Goal: Task Accomplishment & Management: Use online tool/utility

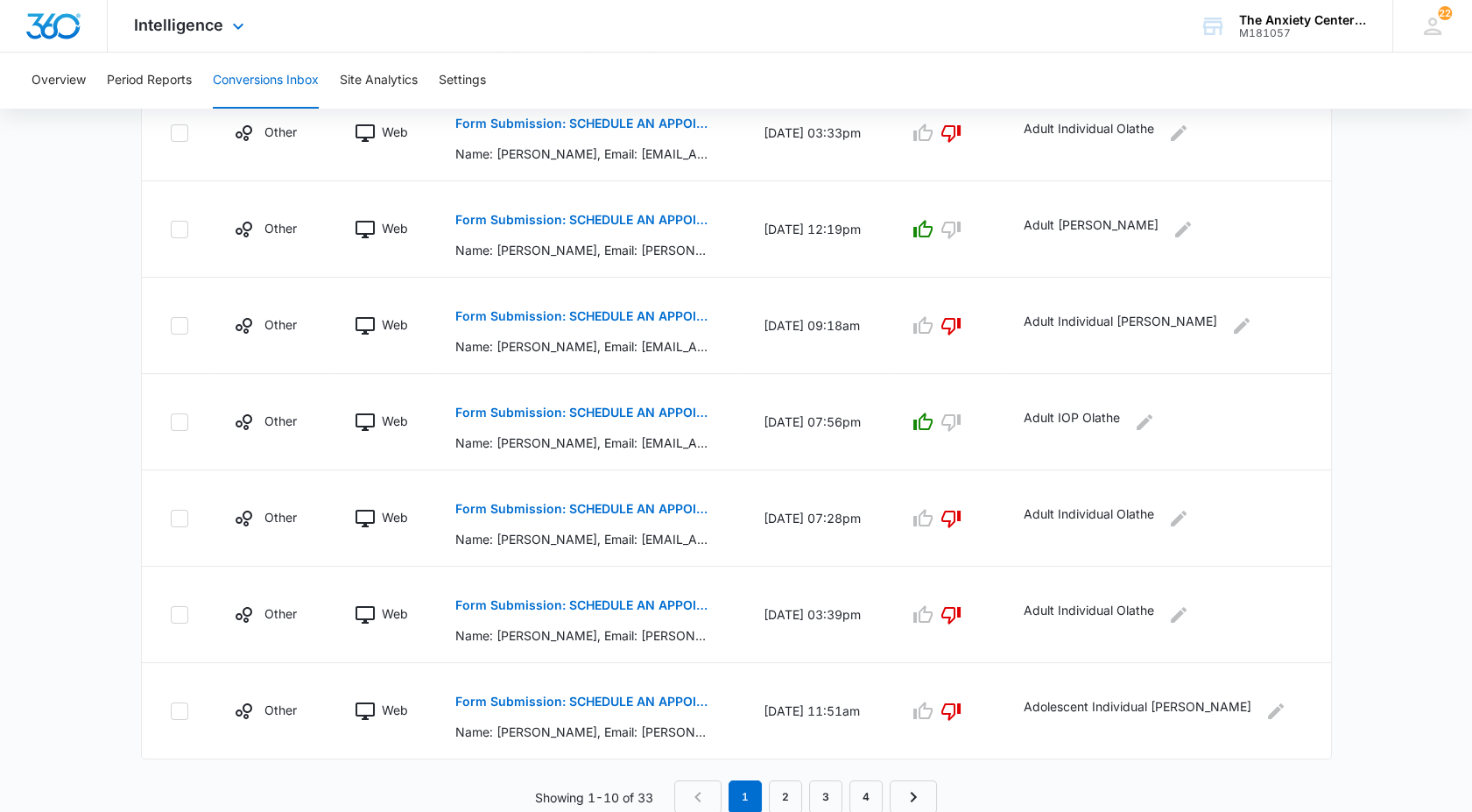
scroll to position [755, 0]
click at [145, 39] on div "Intelligence Apps Reputation Websites Forms CRM Email Social Payments POS Conte…" at bounding box center [191, 26] width 167 height 52
click at [1328, 52] on div "Intelligence Apps Reputation Websites Forms CRM Email Social Payments POS Conte…" at bounding box center [736, 26] width 1472 height 53
click at [237, 16] on div "Intelligence Apps Reputation Websites Forms CRM Email Social Payments POS Conte…" at bounding box center [191, 26] width 167 height 52
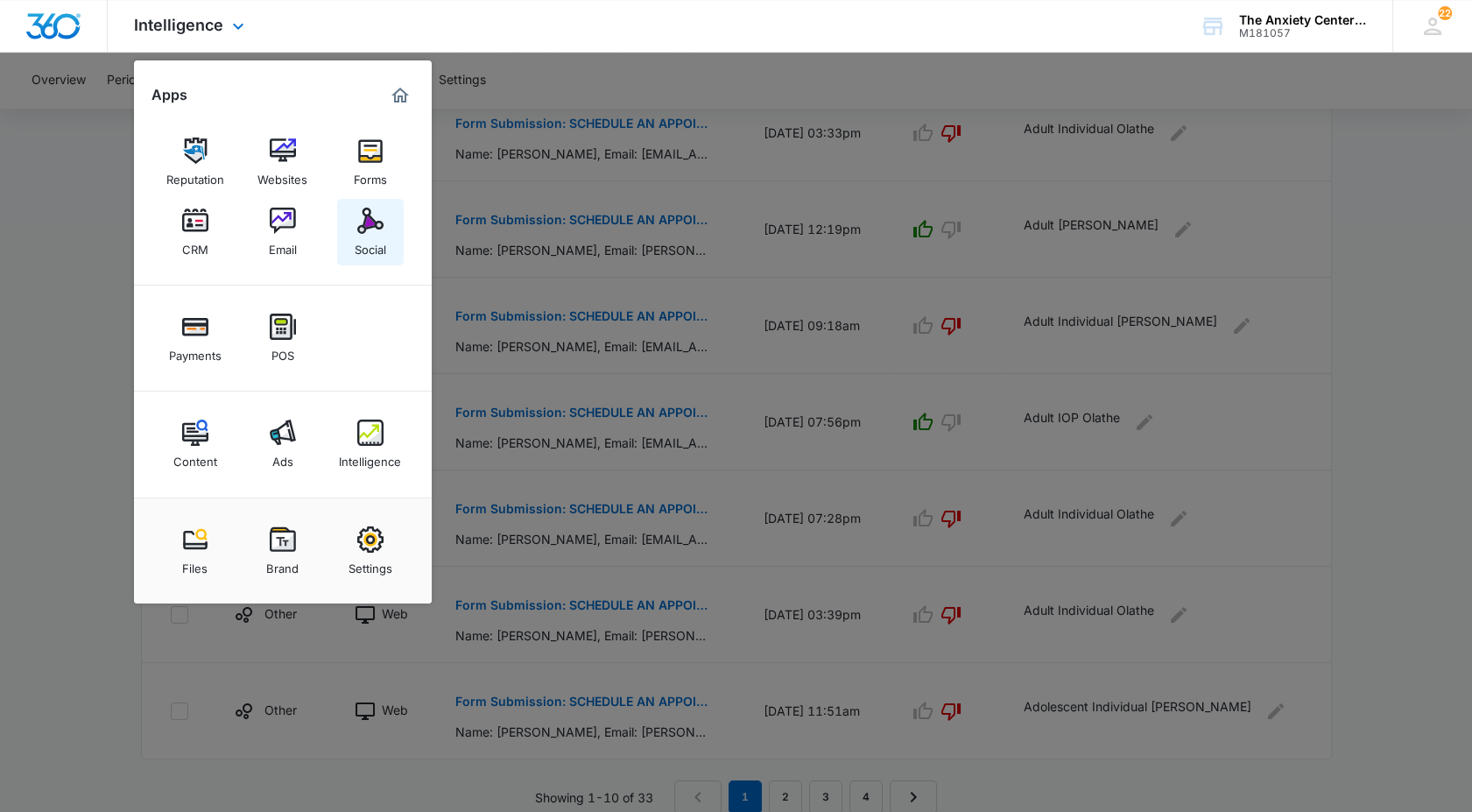
click at [350, 253] on link "Social" at bounding box center [370, 232] width 67 height 67
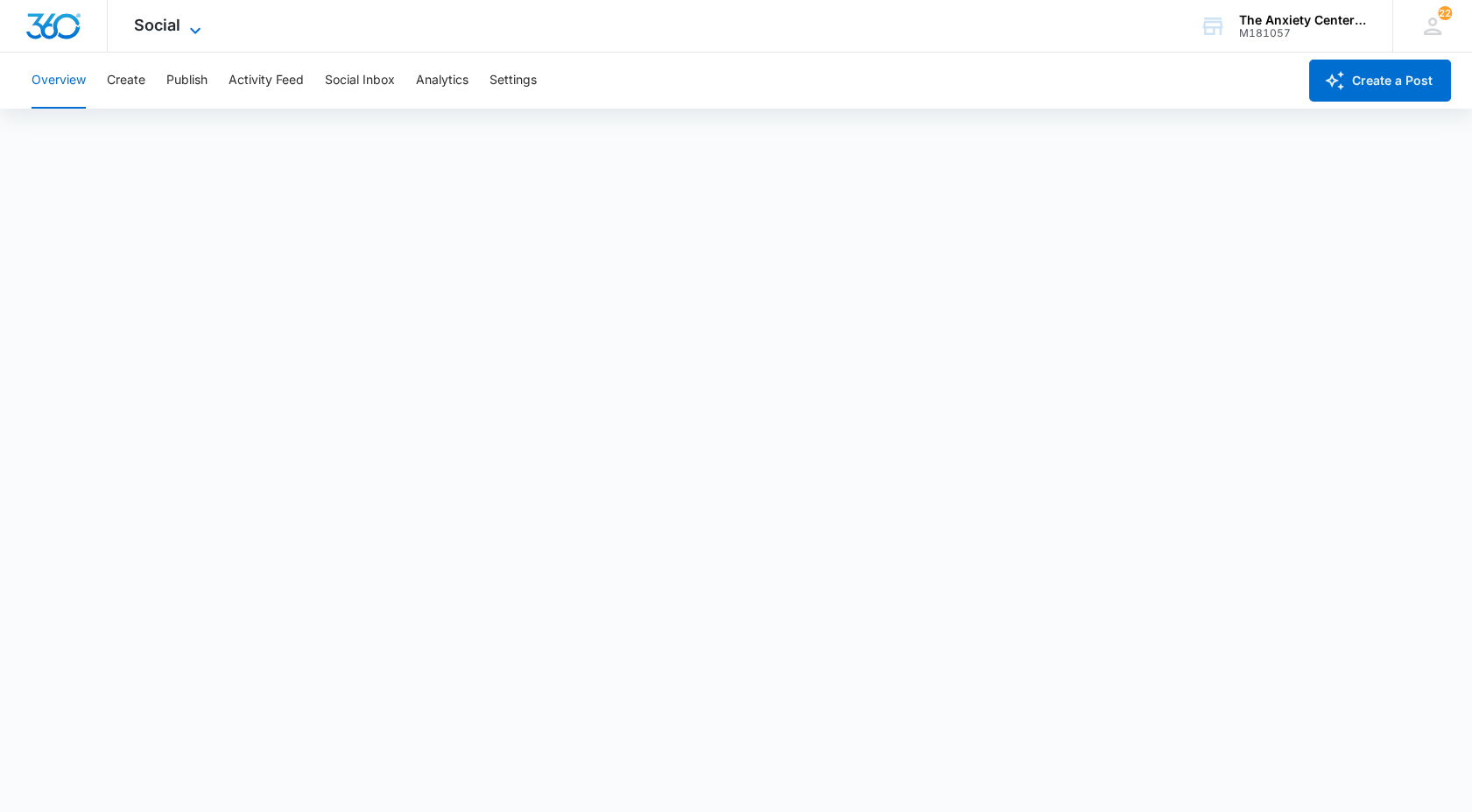
click at [168, 39] on div "Social Apps Reputation Websites Forms CRM Email Social Payments POS Content Ads…" at bounding box center [170, 26] width 124 height 52
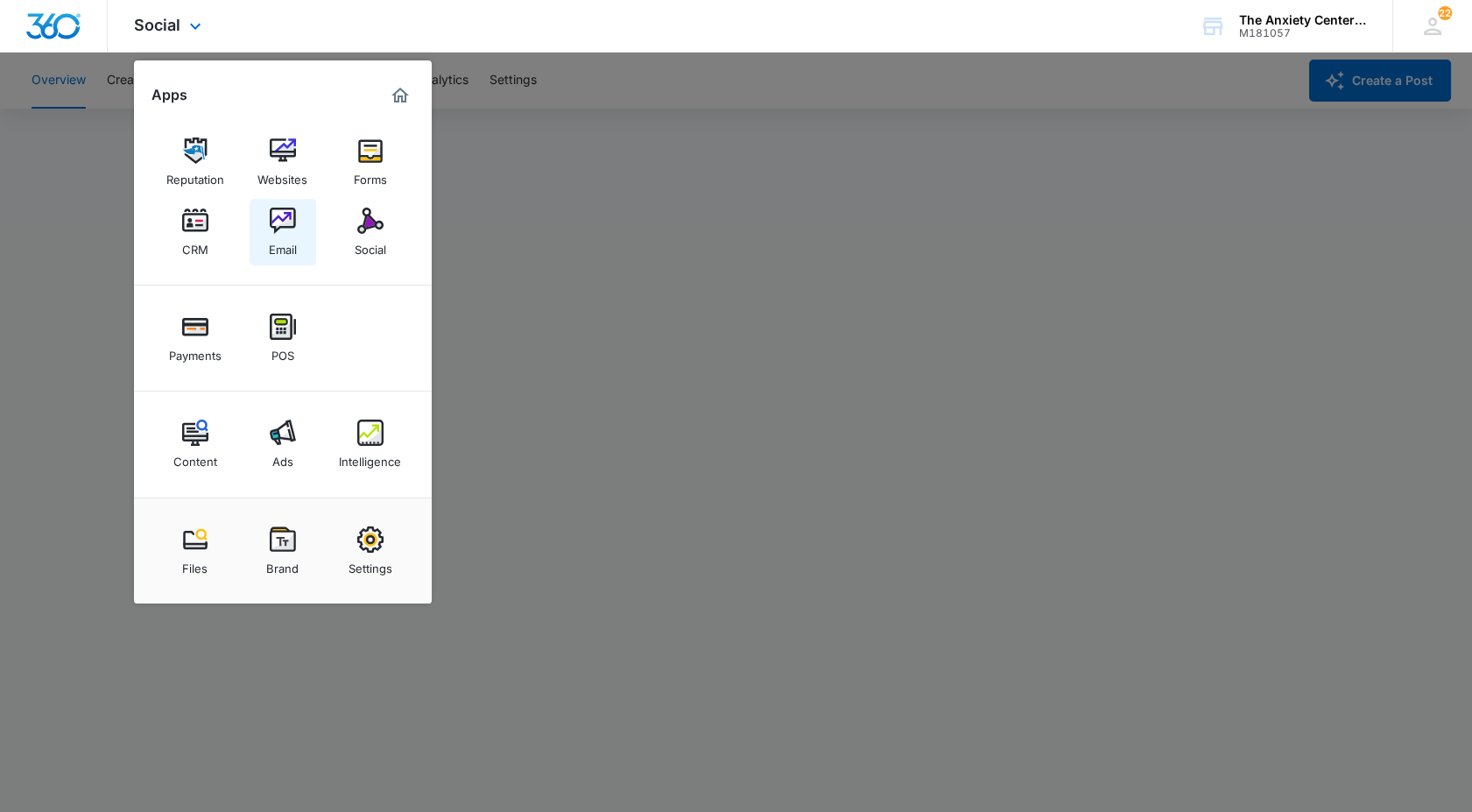
click at [280, 256] on link "Email" at bounding box center [283, 232] width 67 height 67
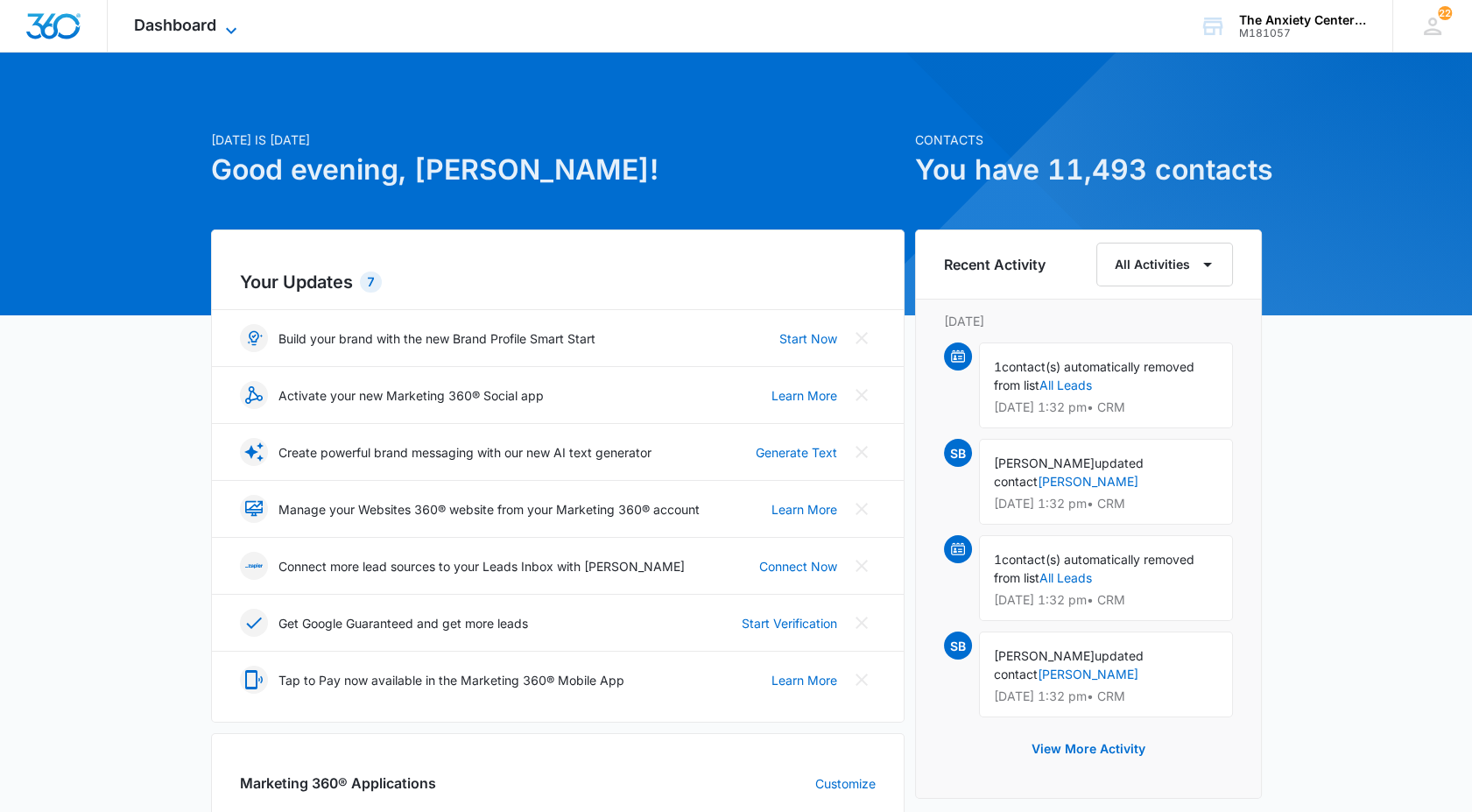
click at [203, 22] on span "Dashboard" at bounding box center [174, 25] width 83 height 19
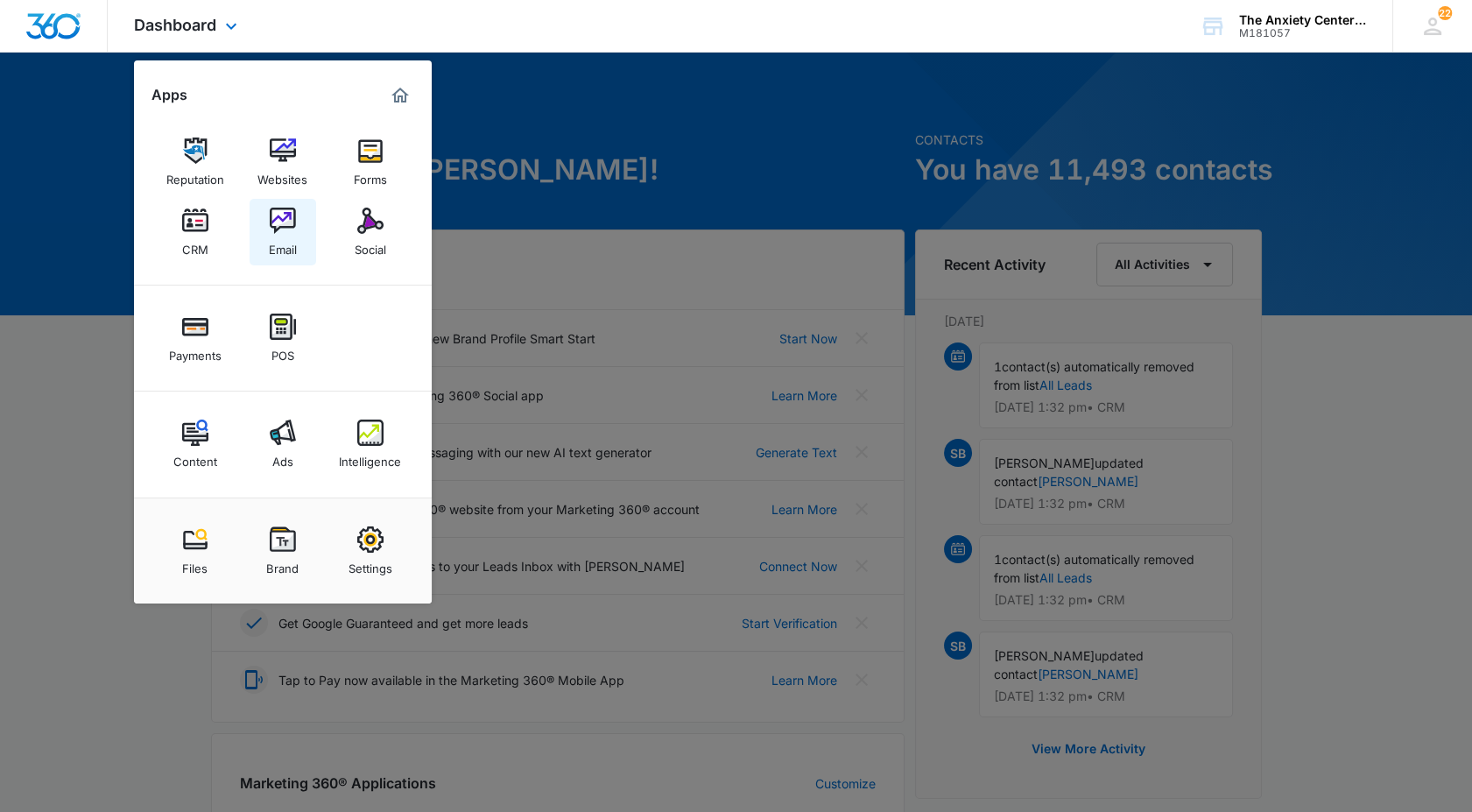
click at [283, 231] on img at bounding box center [283, 221] width 26 height 26
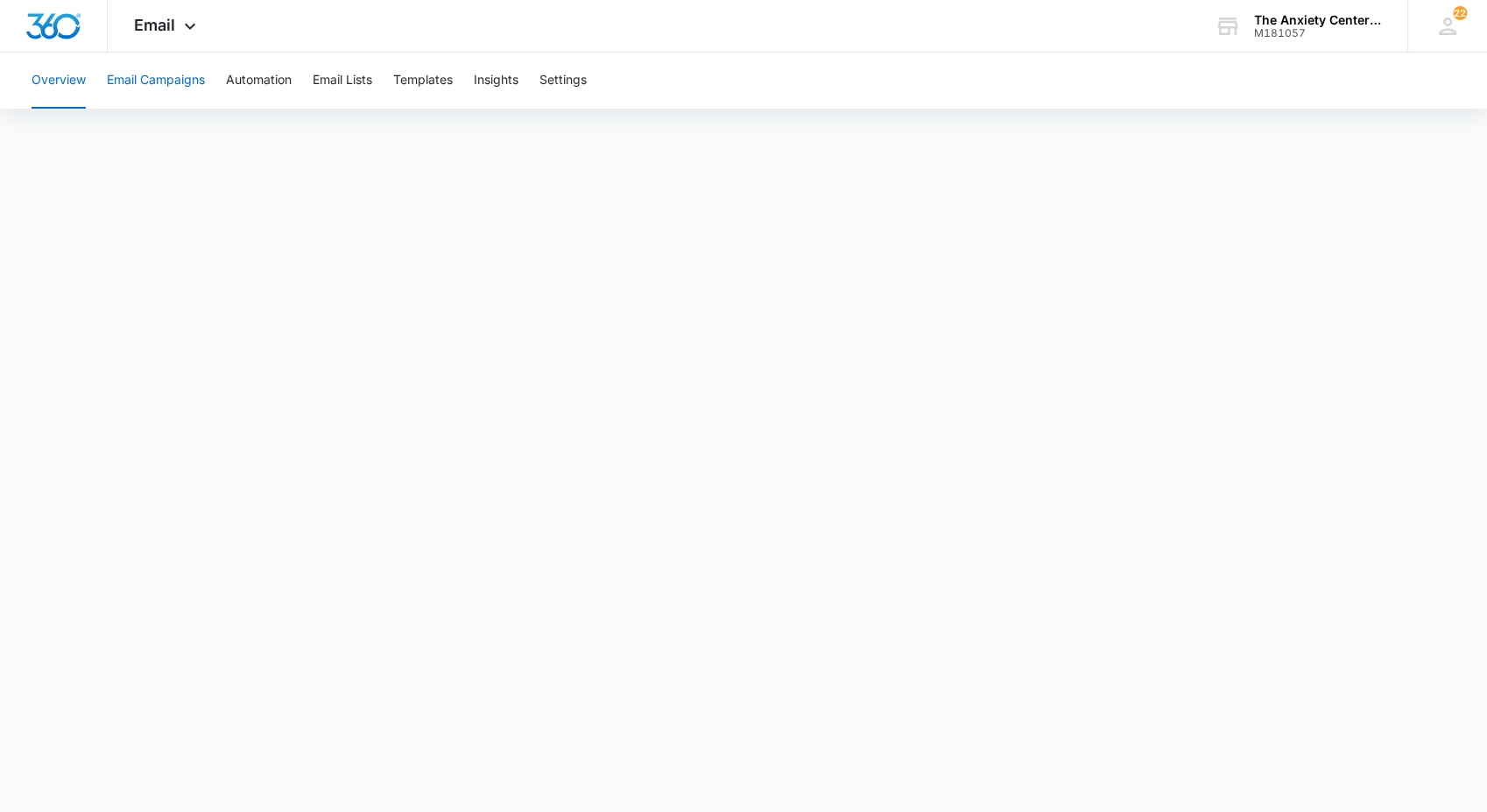
click at [188, 73] on button "Email Campaigns" at bounding box center [156, 81] width 98 height 56
click at [291, 81] on button "Automation" at bounding box center [258, 81] width 66 height 56
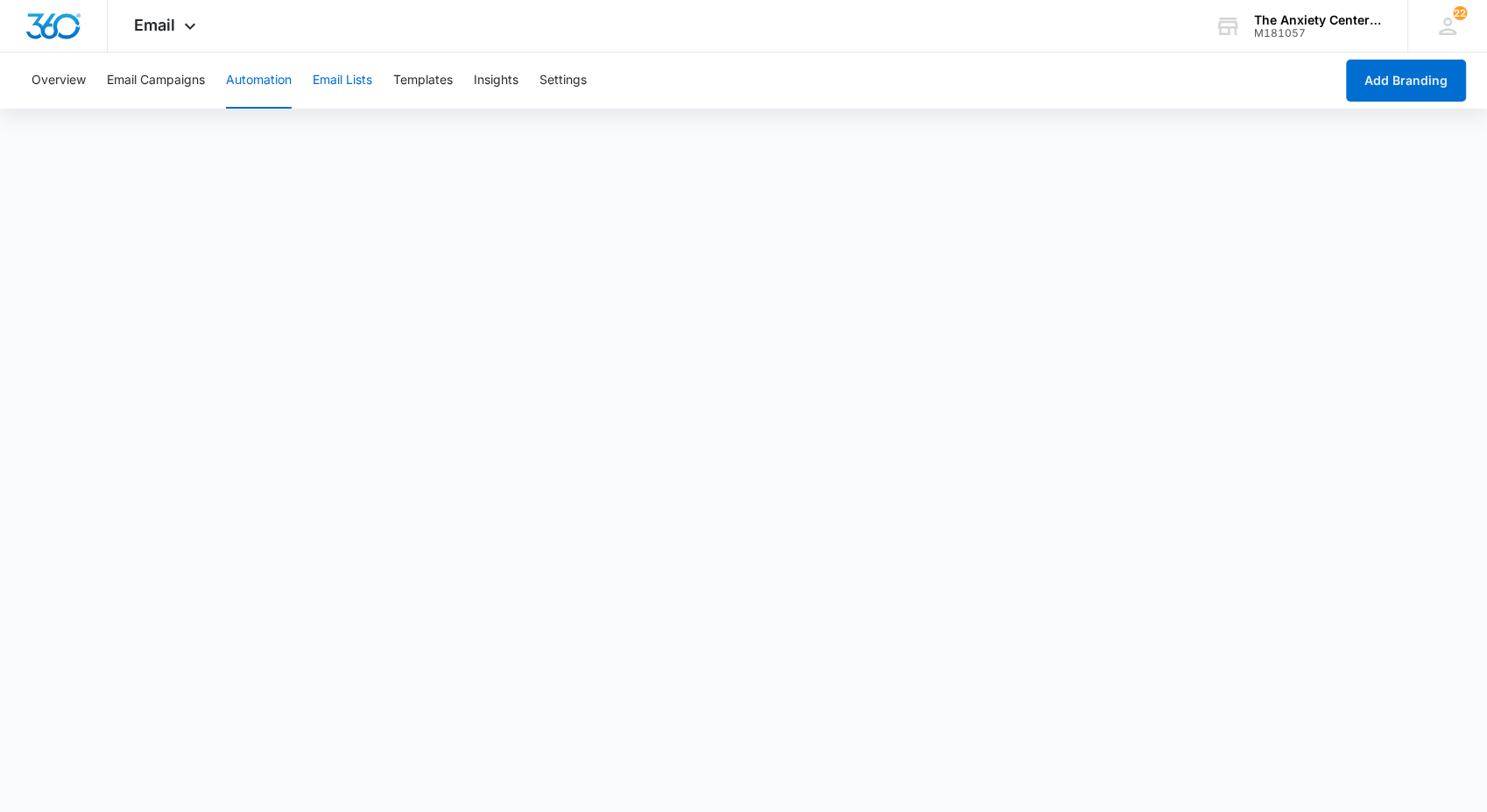
click at [364, 83] on button "Email Lists" at bounding box center [343, 81] width 59 height 56
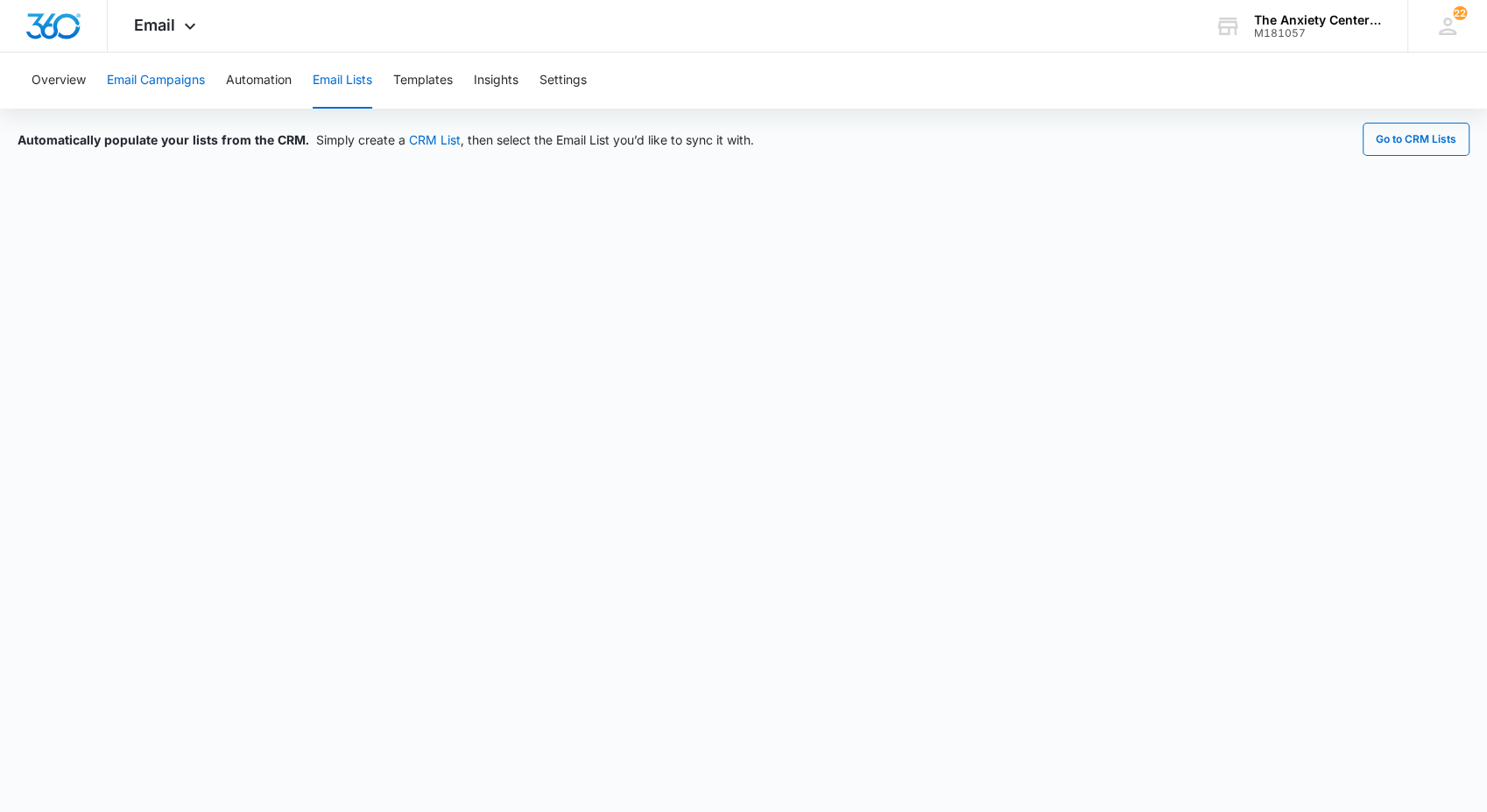
click at [162, 71] on button "Email Campaigns" at bounding box center [156, 81] width 98 height 56
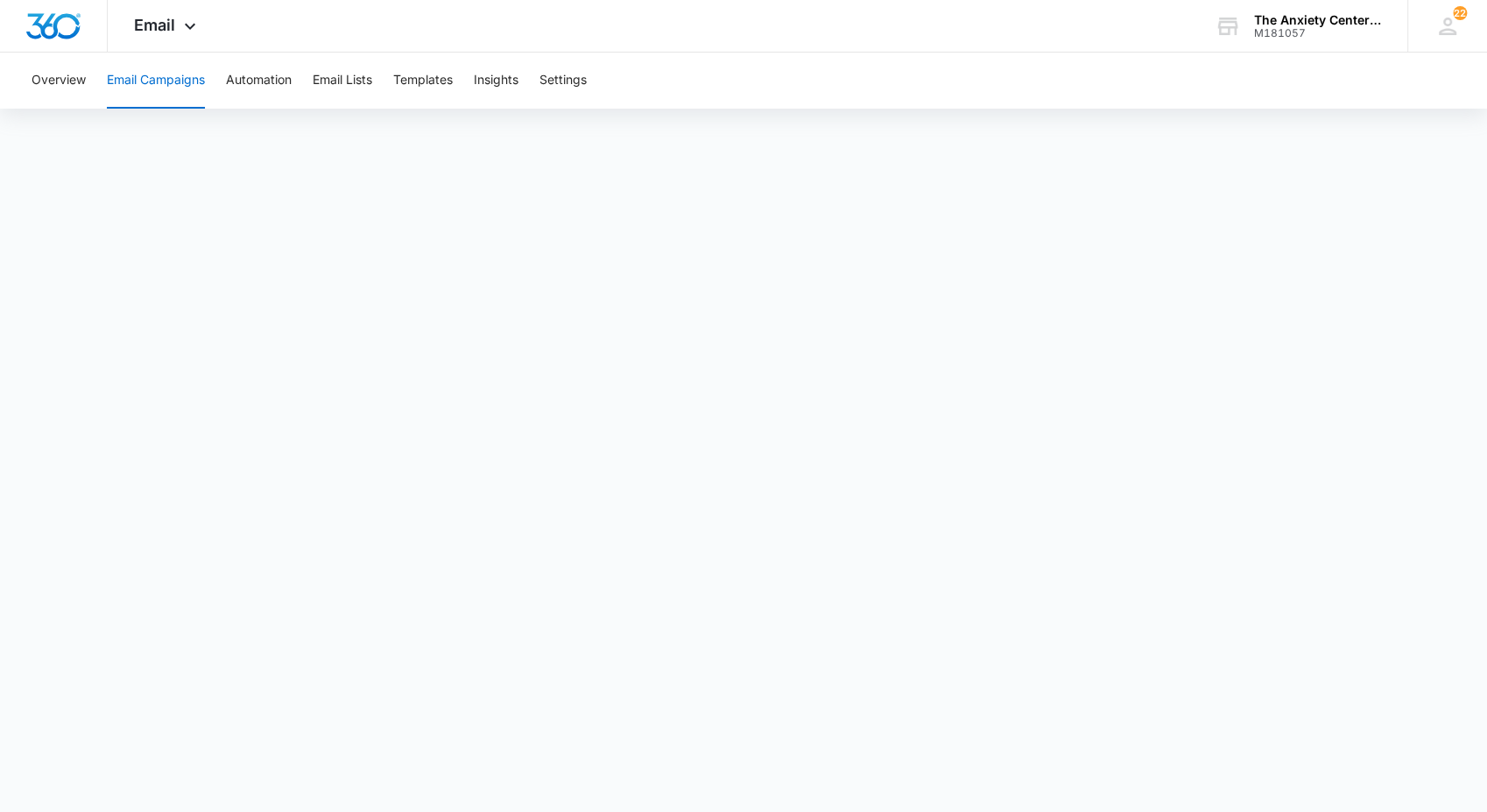
click at [1112, 67] on div "Overview Email Campaigns Automation Email Lists Templates Insights Settings" at bounding box center [744, 81] width 1445 height 56
